Goal: Information Seeking & Learning: Learn about a topic

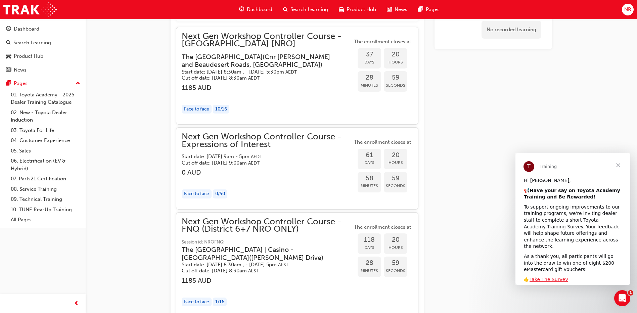
scroll to position [663, 0]
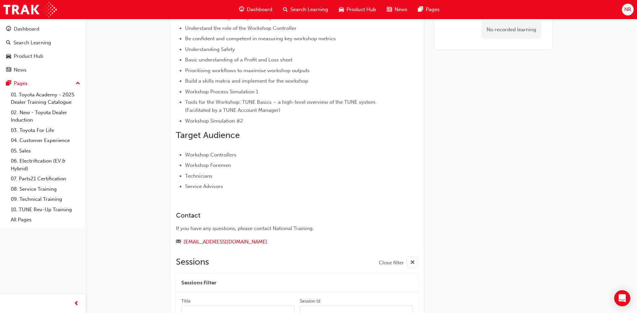
scroll to position [231, 0]
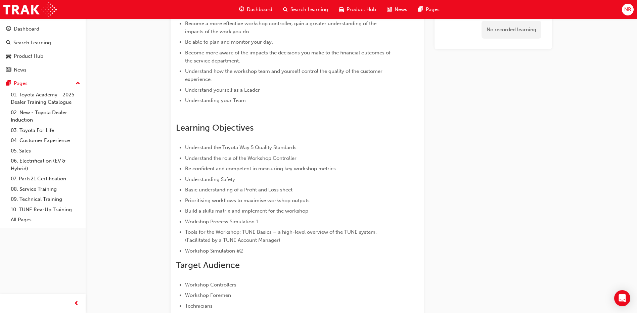
scroll to position [302, 0]
